Goal: Task Accomplishment & Management: Manage account settings

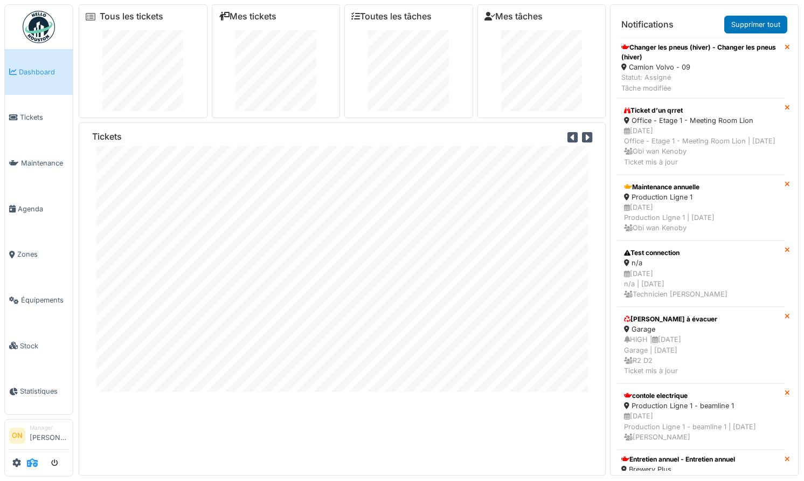
click at [34, 458] on icon at bounding box center [32, 462] width 11 height 9
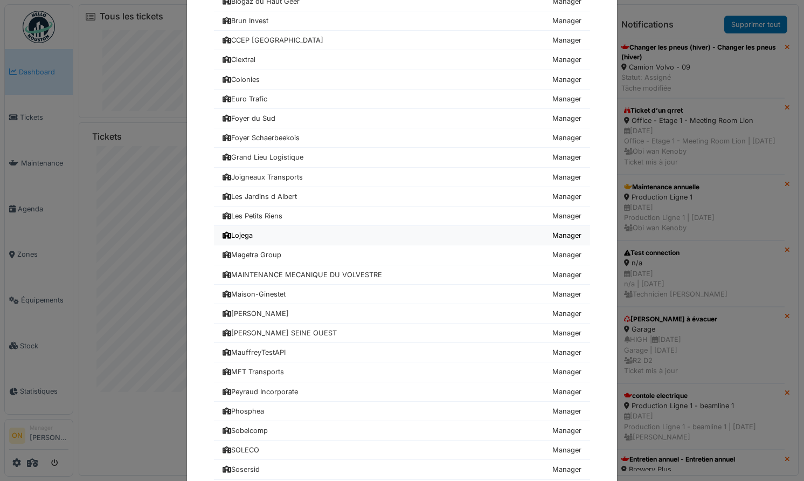
scroll to position [193, 0]
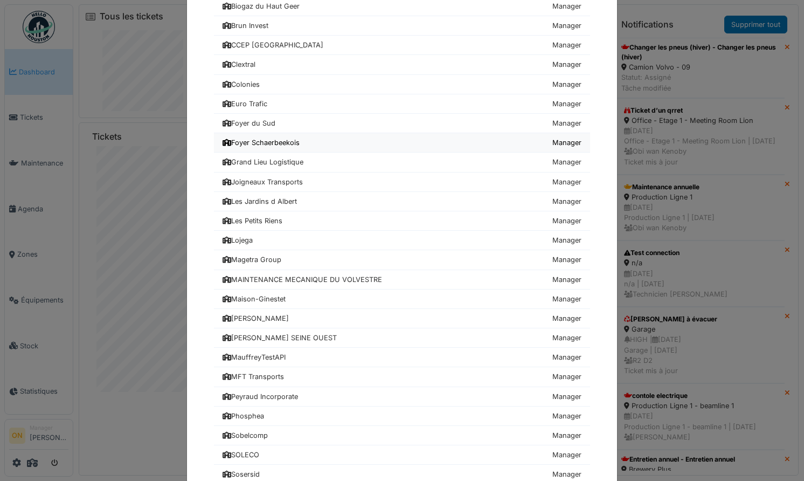
click at [272, 136] on link "Foyer Schaerbeekois Manager" at bounding box center [402, 142] width 376 height 19
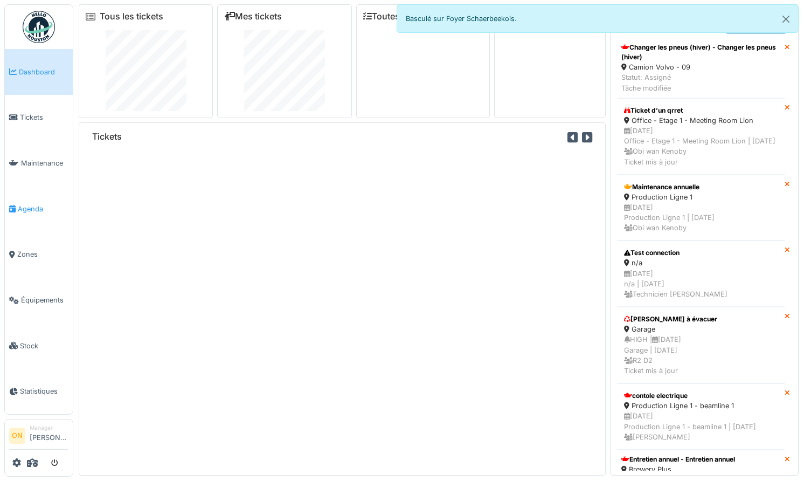
click at [28, 205] on span "Agenda" at bounding box center [43, 209] width 51 height 10
click at [33, 206] on span "Agenda" at bounding box center [43, 209] width 51 height 10
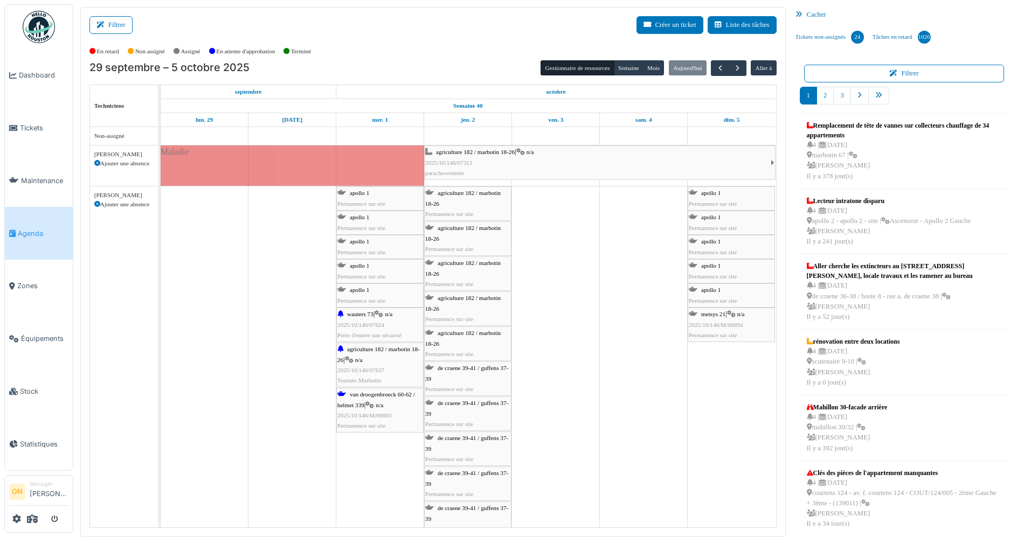
click at [122, 195] on div "[PERSON_NAME]" at bounding box center [124, 195] width 60 height 9
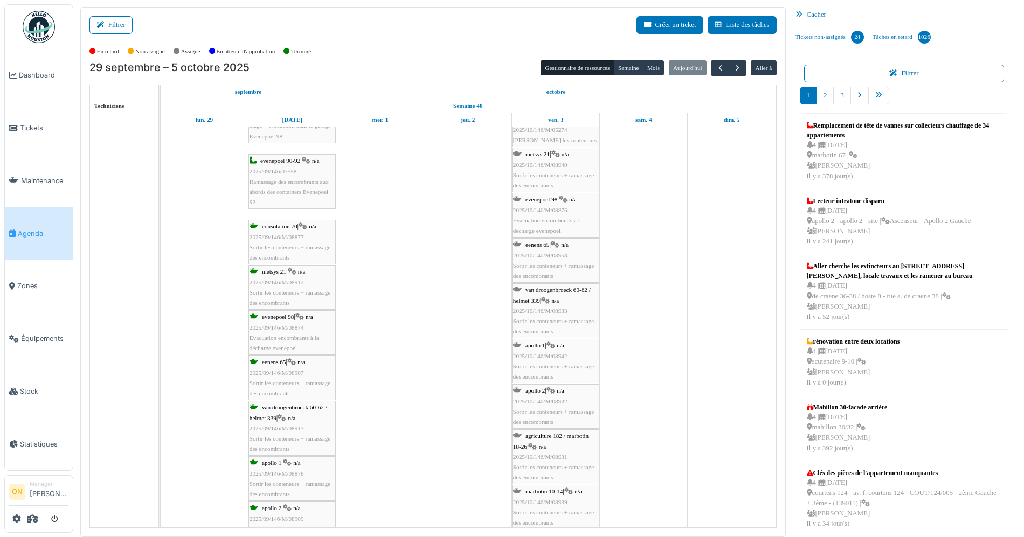
scroll to position [11675, 0]
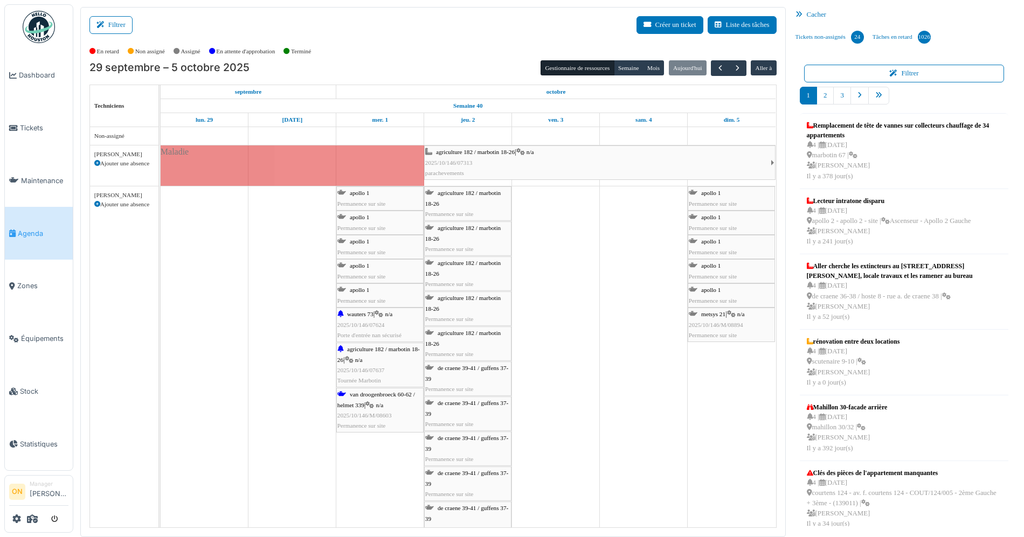
click at [434, 45] on div "En retard Non assigné Assigné En attente d'approbation Terminé" at bounding box center [432, 52] width 687 height 18
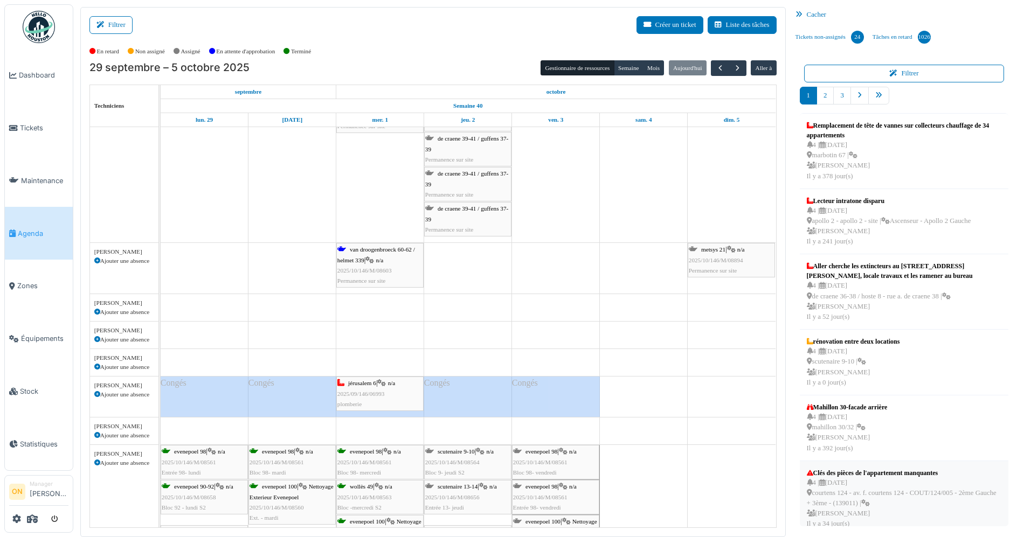
scroll to position [313, 0]
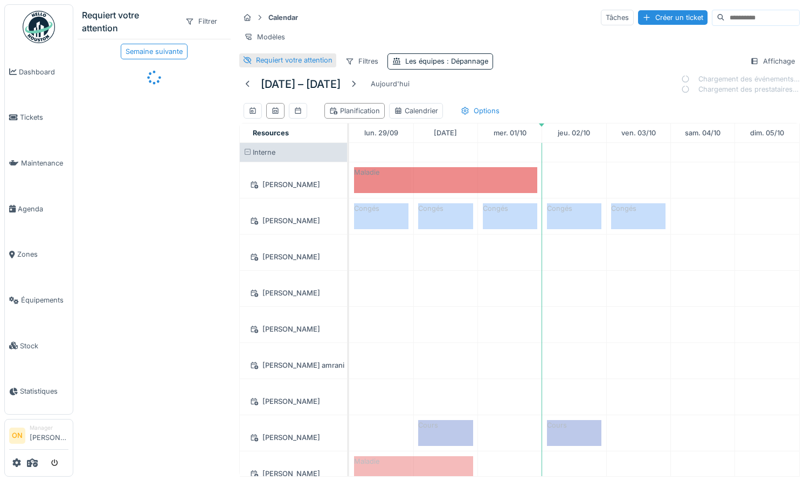
click at [282, 61] on div "Requiert votre attention" at bounding box center [294, 60] width 77 height 10
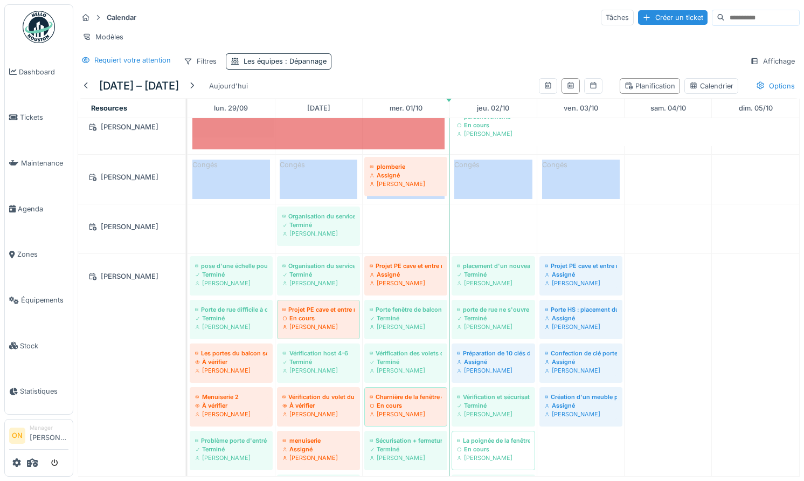
scroll to position [38, 0]
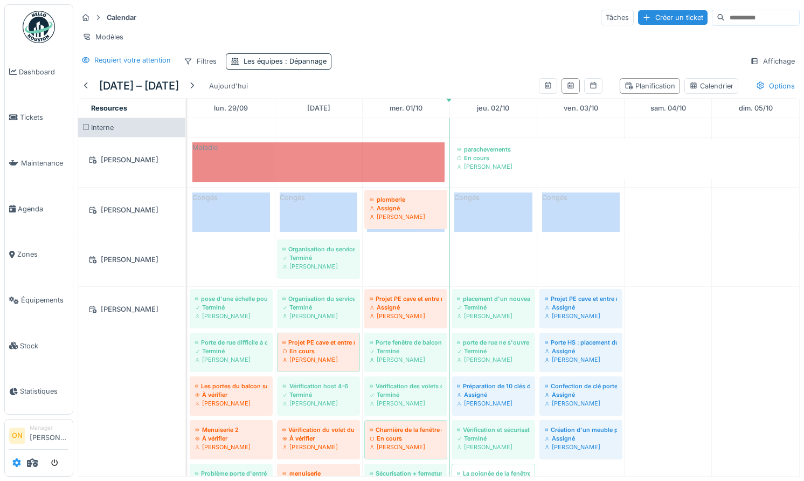
click at [18, 465] on icon at bounding box center [16, 462] width 9 height 9
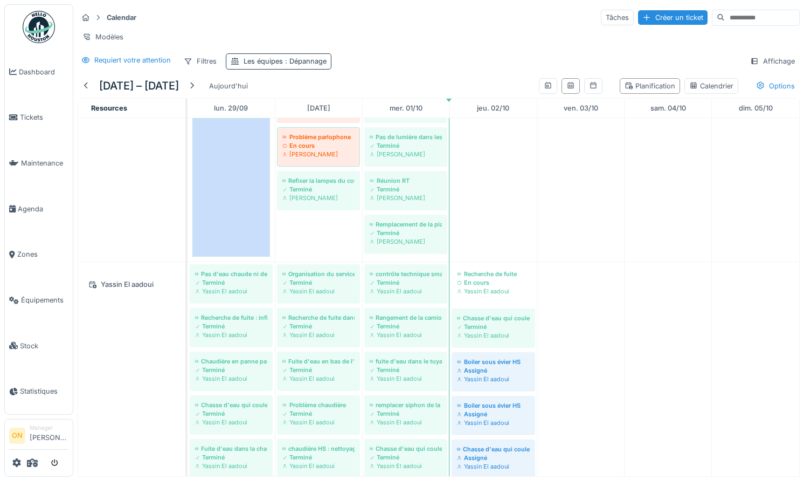
click at [294, 54] on div "Les équipes : Dépannage" at bounding box center [279, 61] width 106 height 16
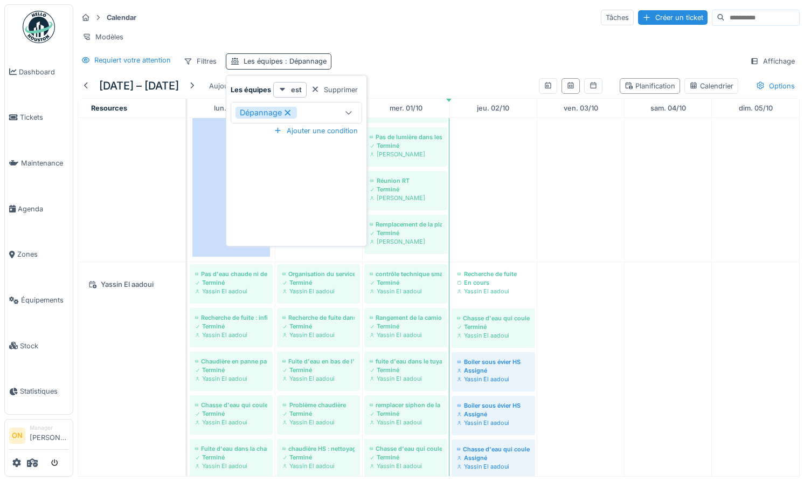
click at [337, 92] on div "Supprimer" at bounding box center [335, 89] width 56 height 15
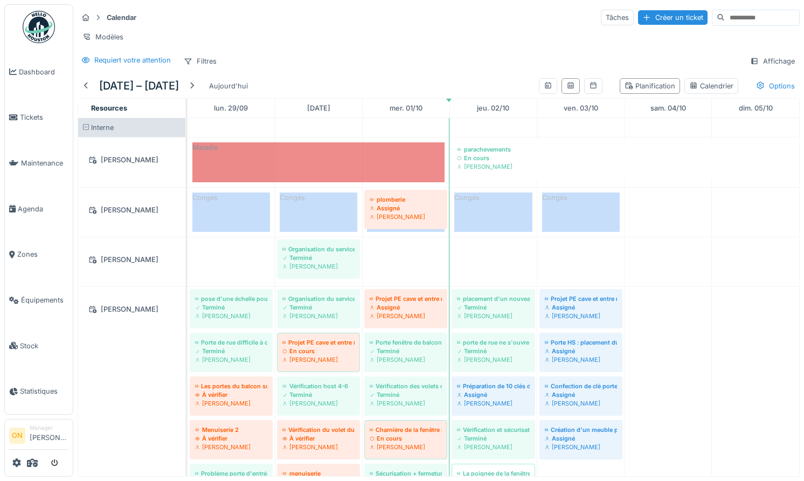
click at [384, 53] on div "Requiert votre attention Filtres Affichage" at bounding box center [439, 61] width 722 height 16
click at [196, 85] on div at bounding box center [192, 86] width 9 height 10
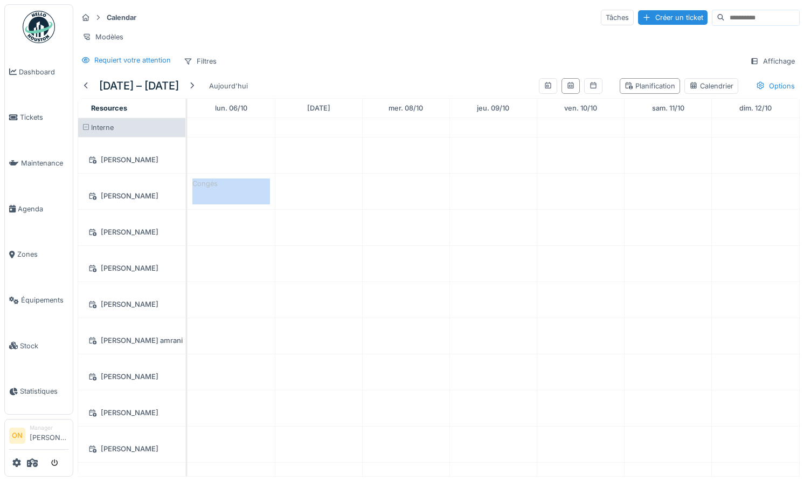
click at [275, 51] on div "Calendar Tâches Créer un ticket Modèles Requiert votre attention Filtres Affich…" at bounding box center [438, 39] width 731 height 70
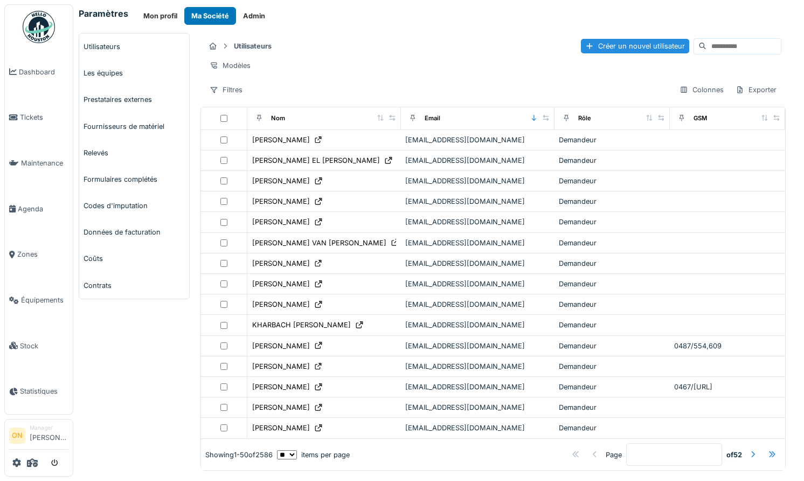
click at [715, 50] on input at bounding box center [744, 46] width 74 height 15
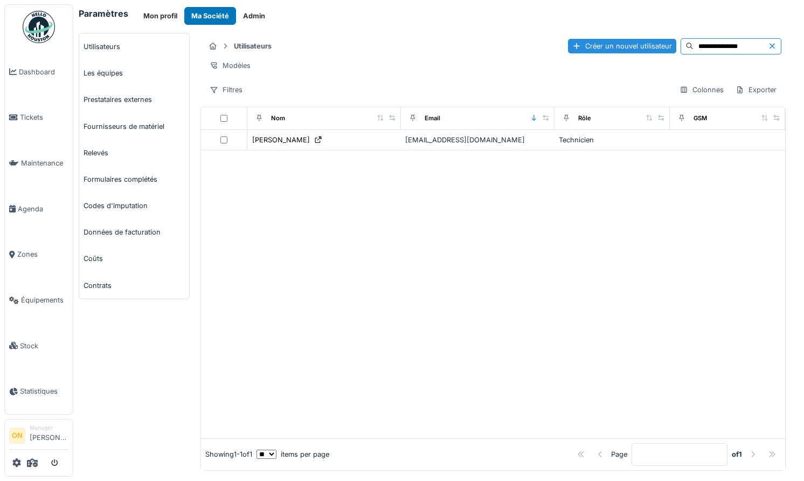
type input "**********"
click at [363, 37] on div "**********" at bounding box center [493, 46] width 577 height 18
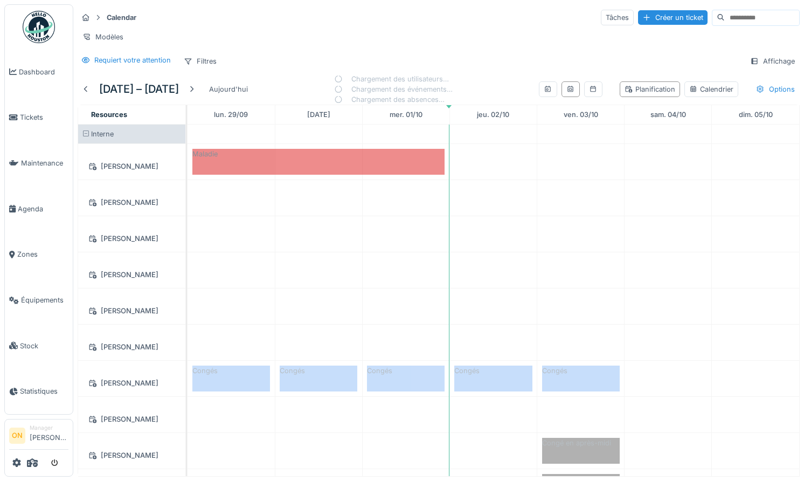
click at [323, 58] on div "Requiert votre attention Filtres Affichage" at bounding box center [439, 61] width 722 height 16
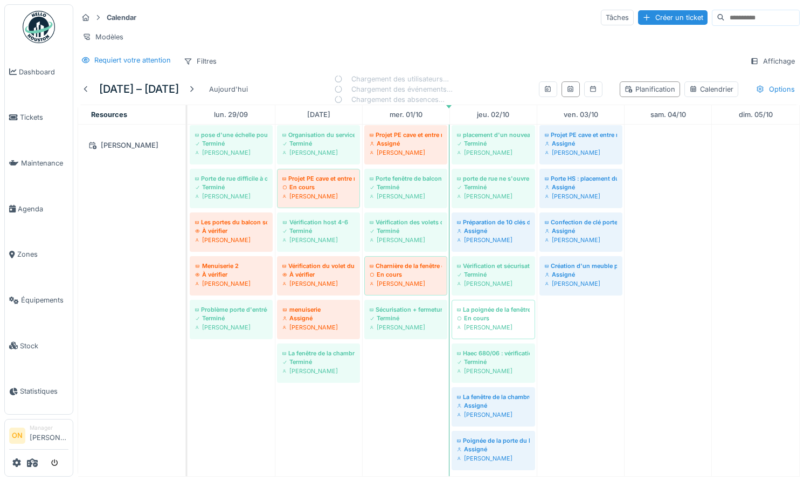
click at [343, 35] on div "Modèles" at bounding box center [439, 37] width 722 height 16
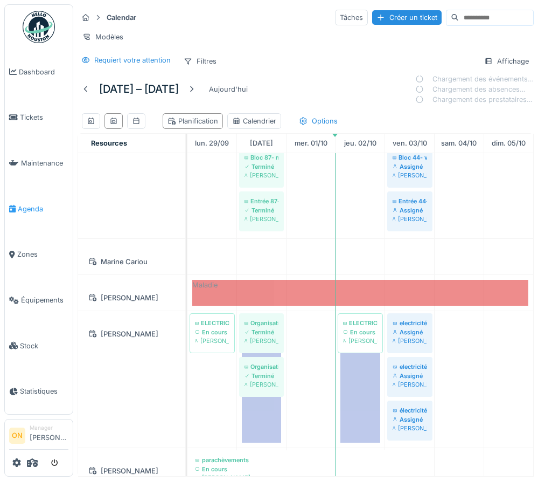
scroll to position [6589, 0]
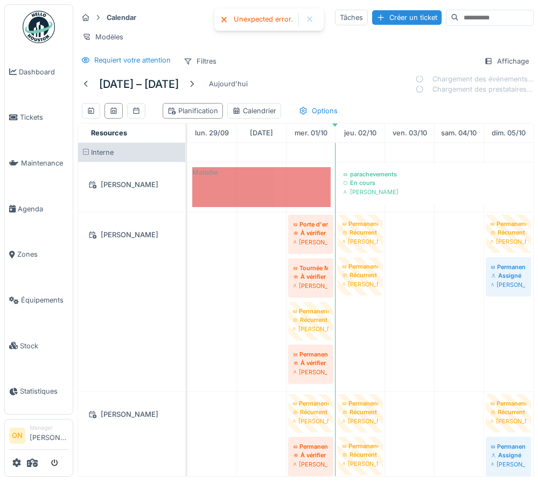
click at [308, 19] on div at bounding box center [310, 19] width 9 height 9
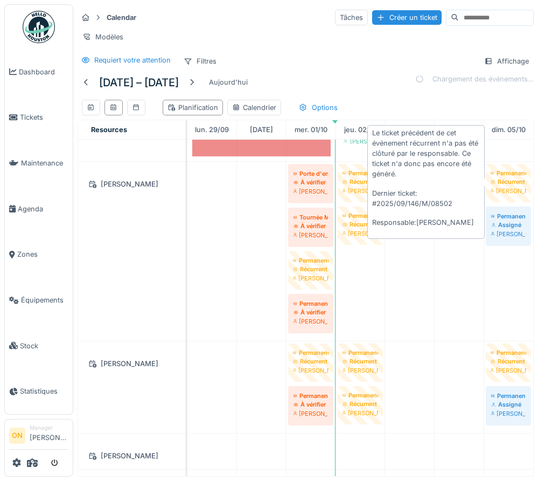
click at [509, 182] on div "Récurrent" at bounding box center [509, 181] width 36 height 9
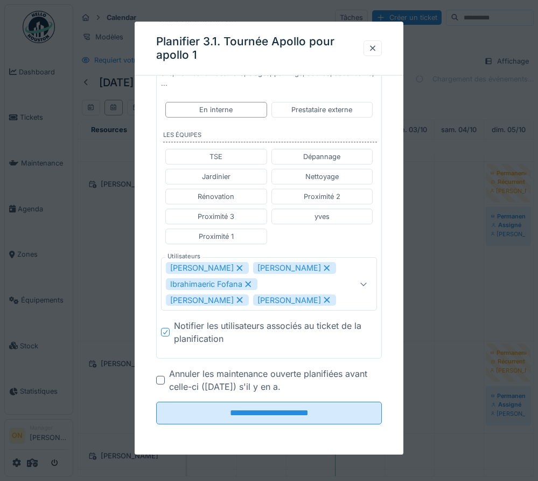
drag, startPoint x: 454, startPoint y: 50, endPoint x: 460, endPoint y: 38, distance: 13.3
click at [455, 50] on div at bounding box center [269, 240] width 538 height 481
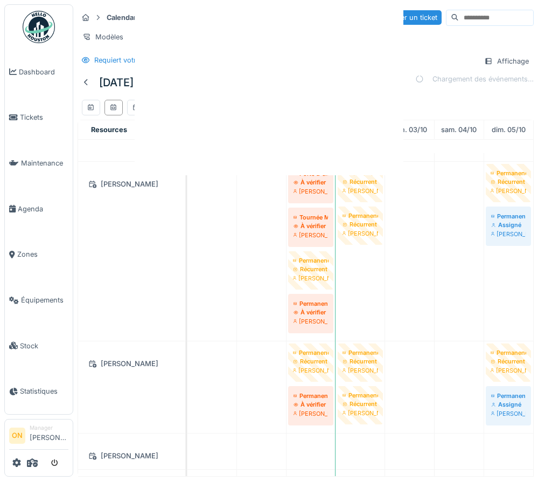
scroll to position [0, 0]
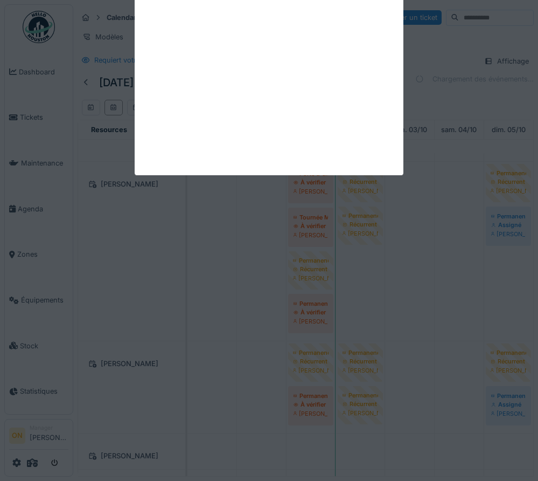
click at [462, 37] on div "Annuler Calendar Tâches Créer un ticket Modèles Requiert votre attention Filtre…" at bounding box center [305, 240] width 465 height 481
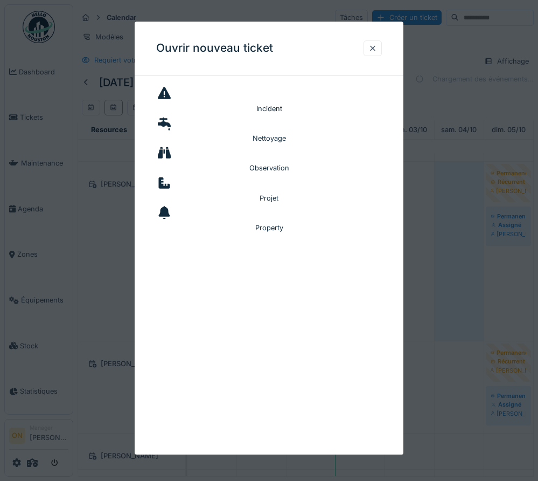
drag, startPoint x: 446, startPoint y: 219, endPoint x: 452, endPoint y: 188, distance: 31.7
click at [452, 188] on div at bounding box center [269, 240] width 538 height 481
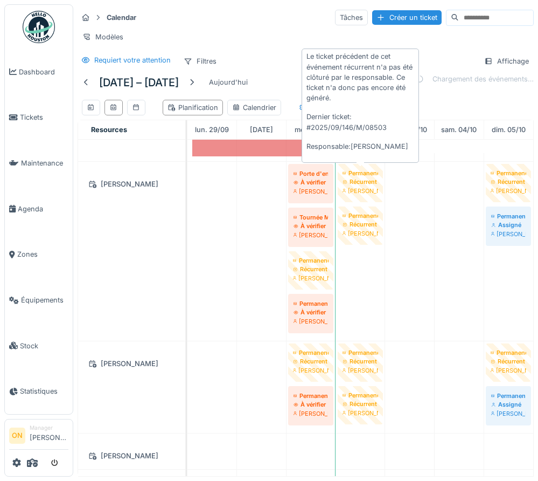
click at [363, 179] on div "Récurrent" at bounding box center [361, 181] width 36 height 9
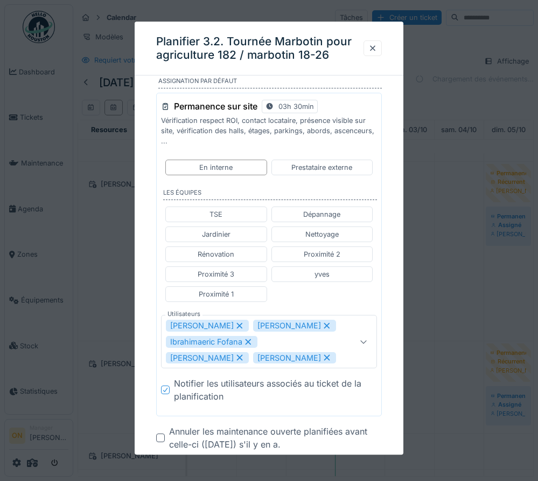
scroll to position [41, 0]
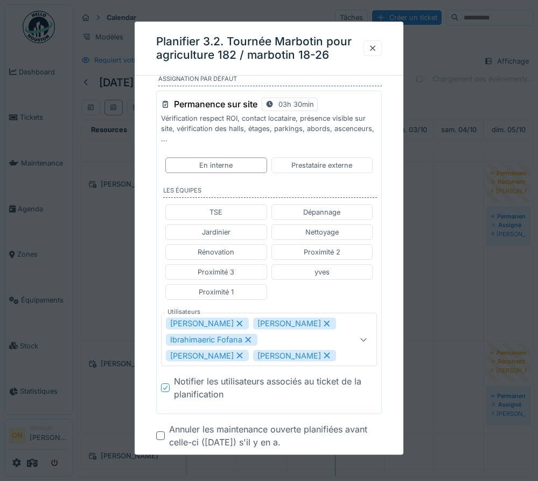
click at [437, 202] on div at bounding box center [269, 240] width 538 height 481
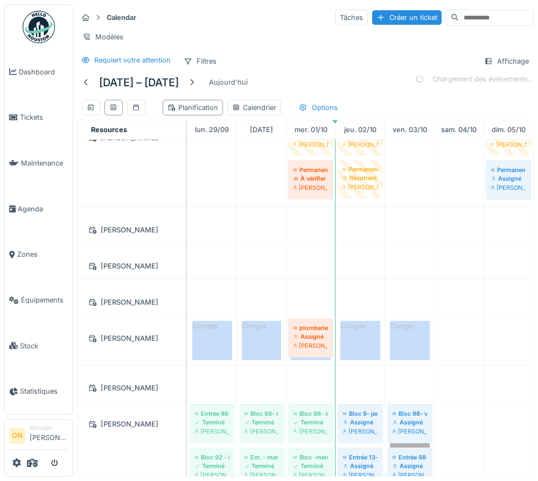
scroll to position [275, 0]
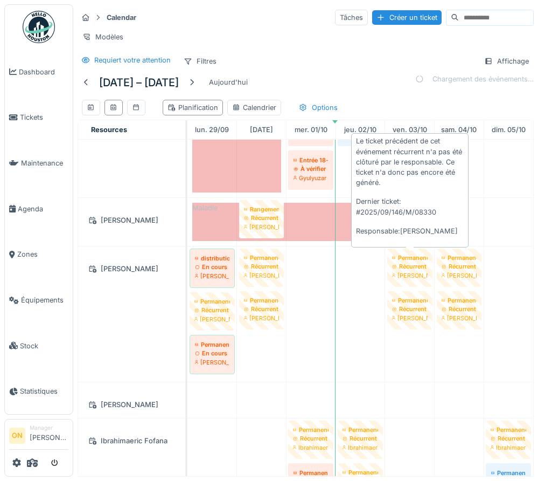
click at [410, 269] on div "Récurrent" at bounding box center [410, 266] width 36 height 9
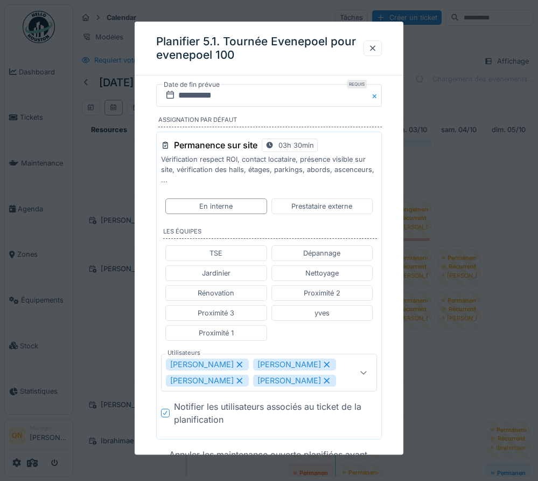
click at [88, 253] on div at bounding box center [269, 240] width 538 height 481
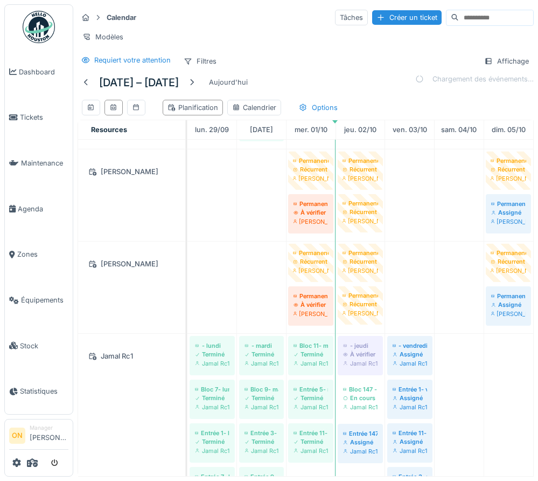
click at [123, 280] on div "[PERSON_NAME]" at bounding box center [131, 287] width 107 height 92
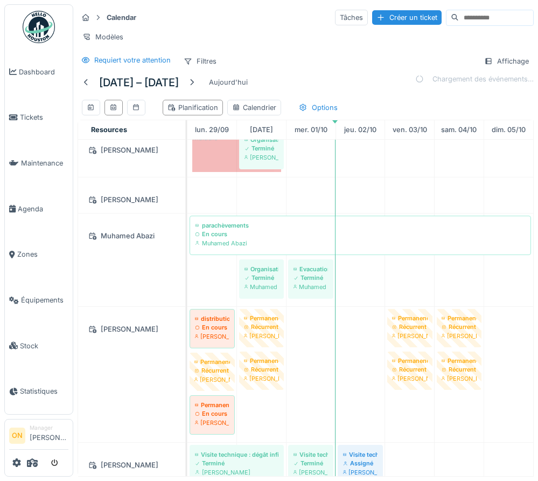
click at [138, 376] on div "[PERSON_NAME]" at bounding box center [131, 374] width 107 height 135
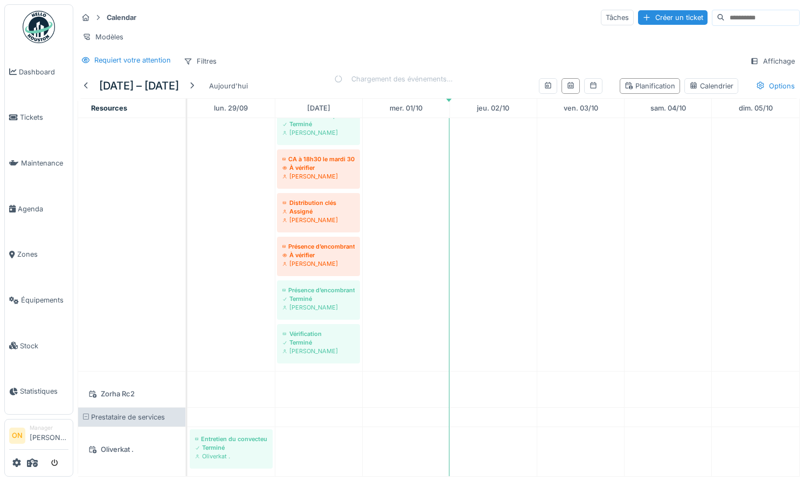
click at [384, 36] on div "Modèles" at bounding box center [439, 37] width 722 height 16
click at [289, 39] on div "Modèles" at bounding box center [439, 37] width 722 height 16
click at [36, 464] on icon at bounding box center [32, 462] width 11 height 9
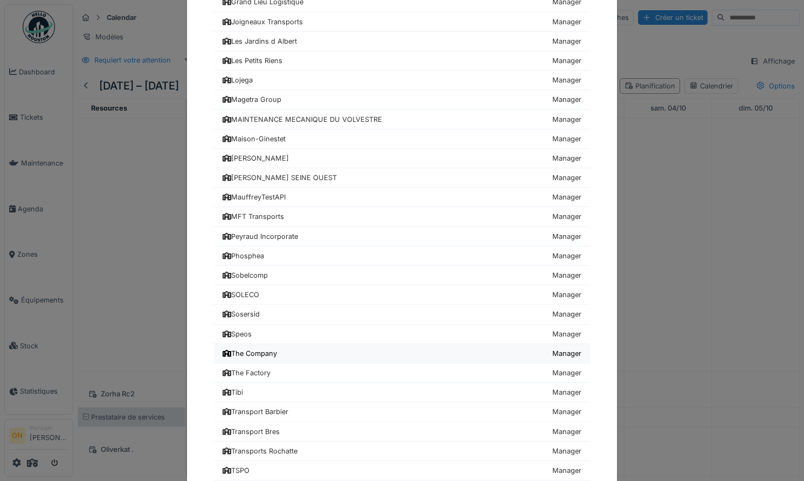
click at [288, 356] on link "The Company Manager" at bounding box center [402, 353] width 376 height 19
